Goal: Check status

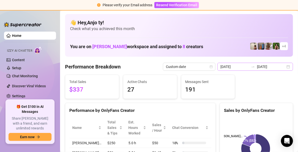
click at [284, 67] on div "[DATE] [DATE]" at bounding box center [256, 67] width 76 height 8
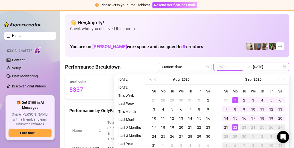
type input "[DATE]"
click at [237, 98] on div "1" at bounding box center [235, 100] width 6 height 6
type input "[DATE]"
click at [235, 125] on div "22" at bounding box center [235, 127] width 6 height 6
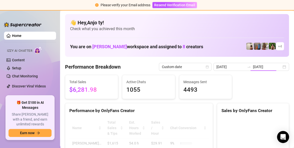
type input "[DATE]"
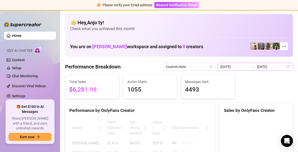
click at [286, 66] on div "[DATE] [DATE]" at bounding box center [256, 67] width 76 height 8
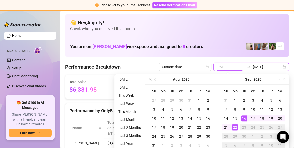
type input "[DATE]"
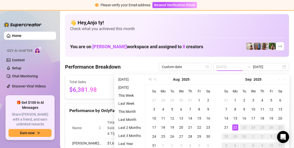
click at [236, 126] on div "22" at bounding box center [235, 127] width 6 height 6
click at [236, 126] on rect at bounding box center [253, 148] width 64 height 63
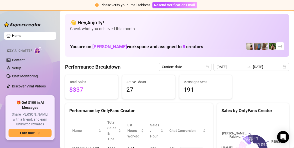
type input "[DATE]"
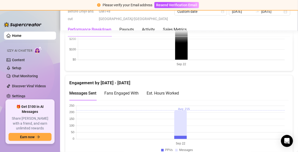
scroll to position [326, 0]
